Goal: Information Seeking & Learning: Learn about a topic

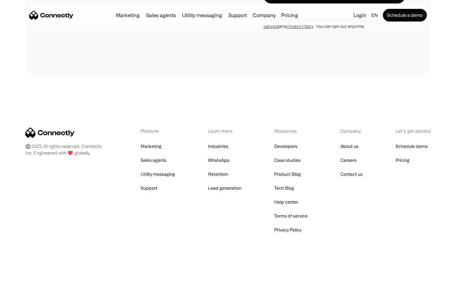
scroll to position [1933, 0]
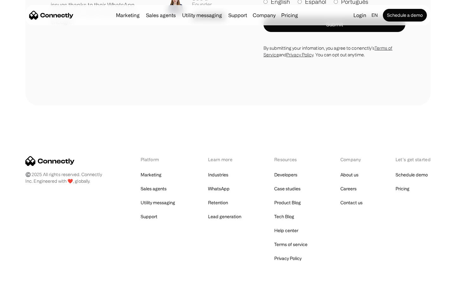
scroll to position [1793, 0]
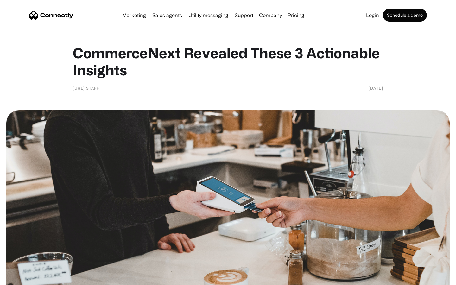
scroll to position [436, 0]
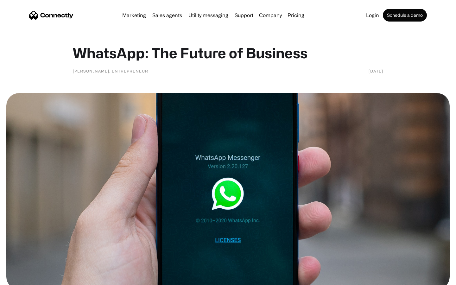
scroll to position [355, 0]
